Goal: Register for event/course

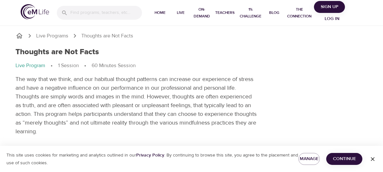
click at [345, 159] on span "Continue" at bounding box center [344, 159] width 26 height 8
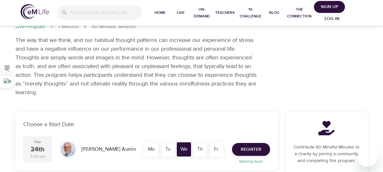
scroll to position [82, 0]
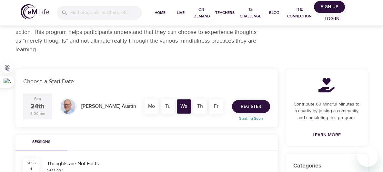
click at [249, 110] on span "Register" at bounding box center [251, 107] width 21 height 8
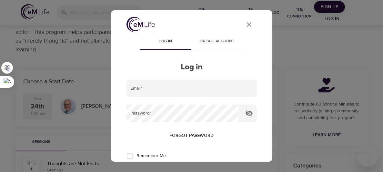
type input "[EMAIL_ADDRESS][DOMAIN_NAME]"
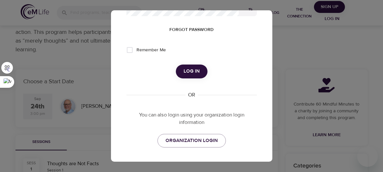
scroll to position [106, 0]
click at [195, 69] on span "Log in" at bounding box center [192, 71] width 16 height 8
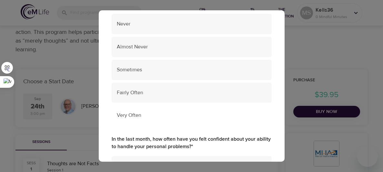
scroll to position [117, 0]
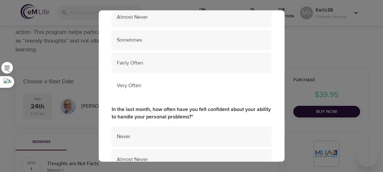
click at [140, 85] on span "Very Often" at bounding box center [192, 85] width 150 height 7
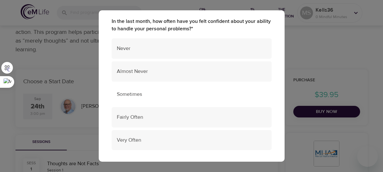
click at [140, 97] on span "Sometimes" at bounding box center [192, 94] width 150 height 7
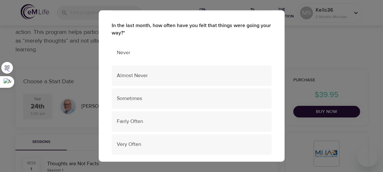
scroll to position [344, 0]
click at [146, 82] on div "Almost Never" at bounding box center [192, 75] width 160 height 20
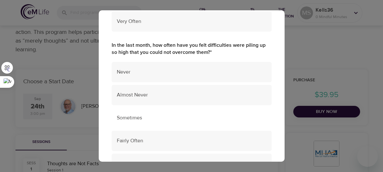
scroll to position [473, 0]
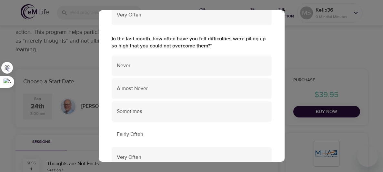
click at [141, 135] on span "Fairly Often" at bounding box center [192, 134] width 150 height 7
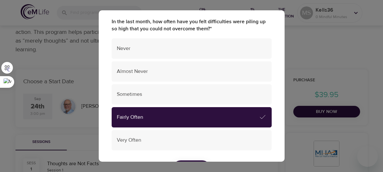
scroll to position [532, 0]
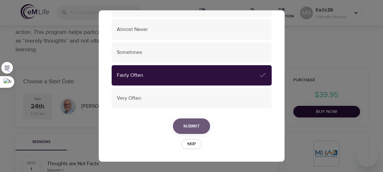
click at [189, 129] on span "Submit" at bounding box center [191, 126] width 16 height 8
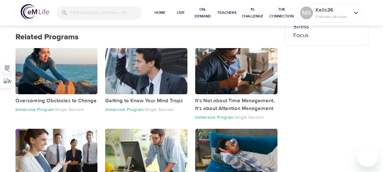
scroll to position [289, 0]
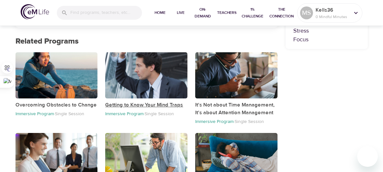
click at [134, 104] on p "Getting to Know Your Mind Traps" at bounding box center [146, 105] width 82 height 8
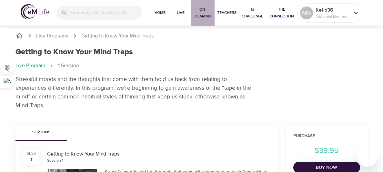
click at [203, 20] on button "On-Demand" at bounding box center [203, 13] width 24 height 26
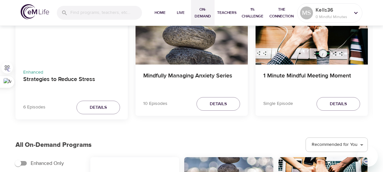
scroll to position [78, 0]
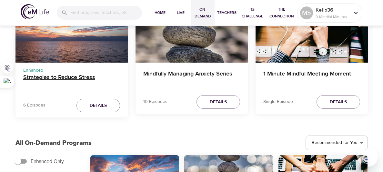
click at [67, 80] on h4 "Strategies to Reduce Stress" at bounding box center [71, 81] width 97 height 15
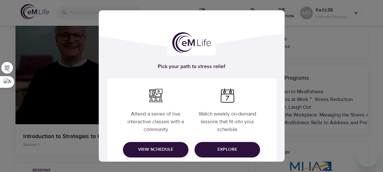
scroll to position [7, 0]
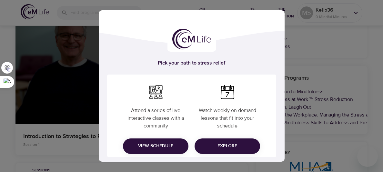
click at [307, 104] on div "Pick your path to stress relief Attend a series of live interactive classes wit…" at bounding box center [191, 86] width 383 height 172
drag, startPoint x: 307, startPoint y: 104, endPoint x: 304, endPoint y: 107, distance: 5.3
click at [307, 104] on div "Pick your path to stress relief Attend a series of live interactive classes wit…" at bounding box center [191, 86] width 383 height 172
click at [149, 144] on span "View Schedule" at bounding box center [155, 146] width 55 height 8
click at [134, 115] on p "Attend a series of live interactive classes with a community" at bounding box center [155, 116] width 69 height 31
